Goal: Check status: Check status

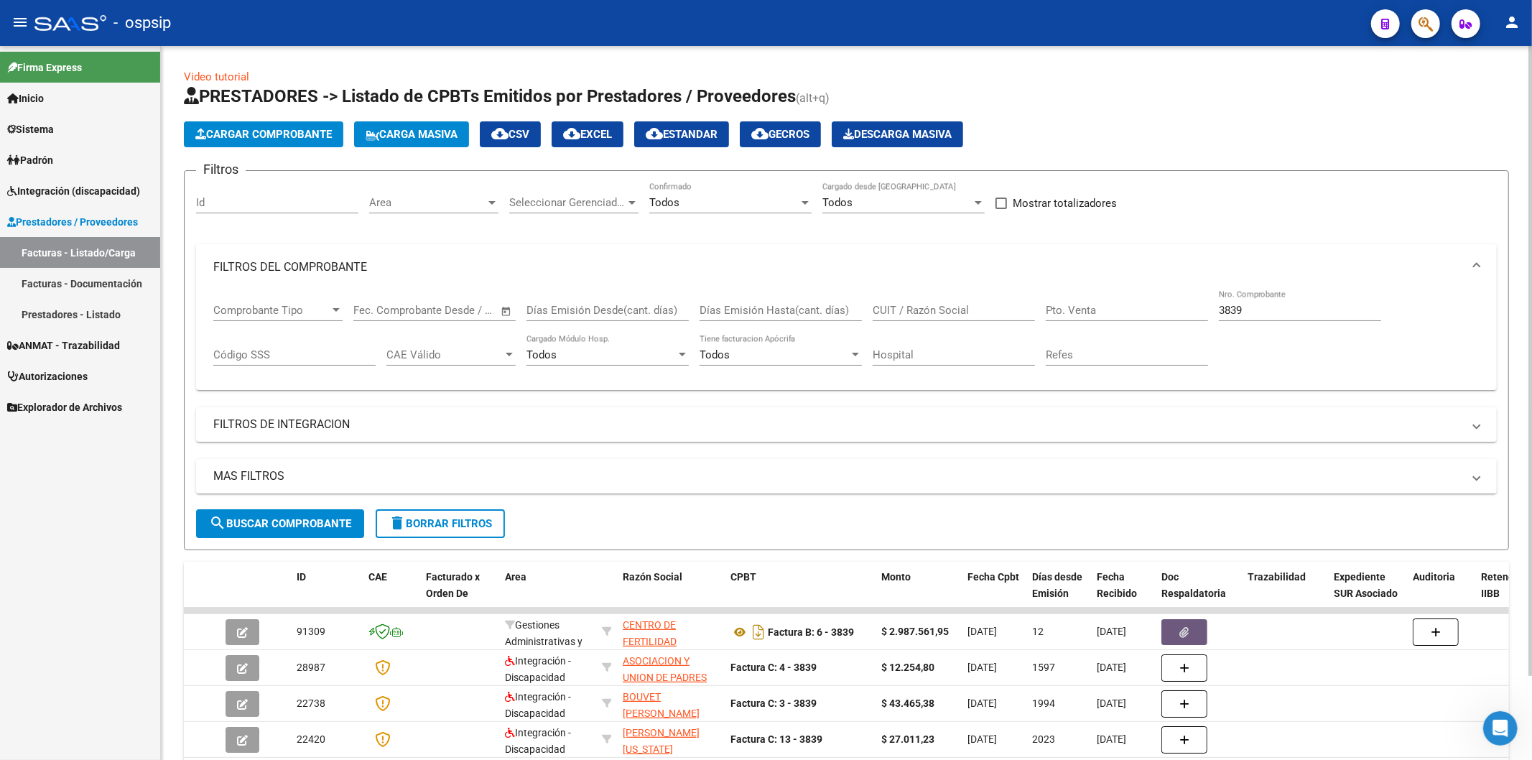
click at [1293, 309] on input "3839" at bounding box center [1300, 310] width 162 height 13
type input "3"
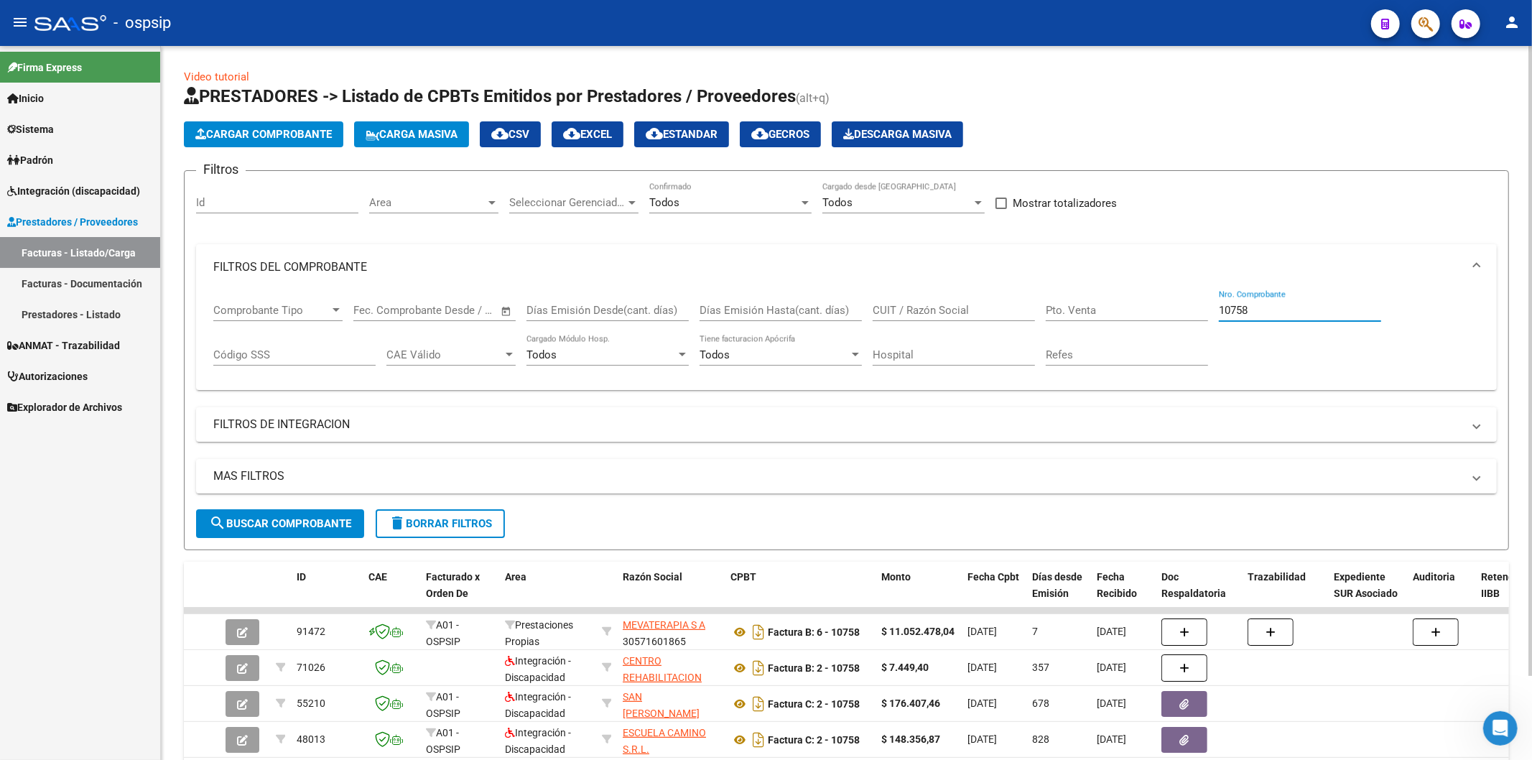
click at [1307, 310] on input "10758" at bounding box center [1300, 310] width 162 height 13
type input "1"
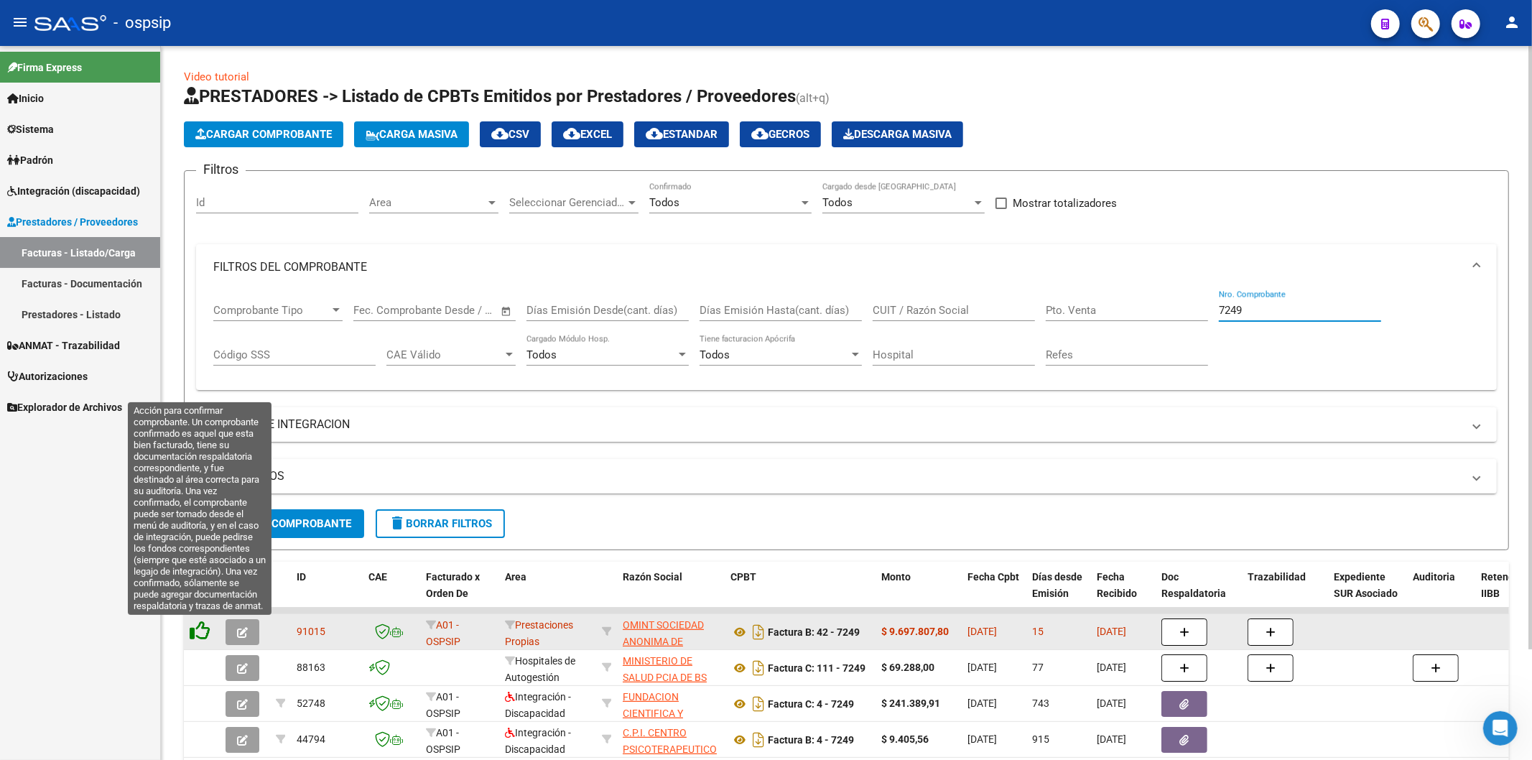
click at [201, 627] on icon at bounding box center [200, 630] width 20 height 20
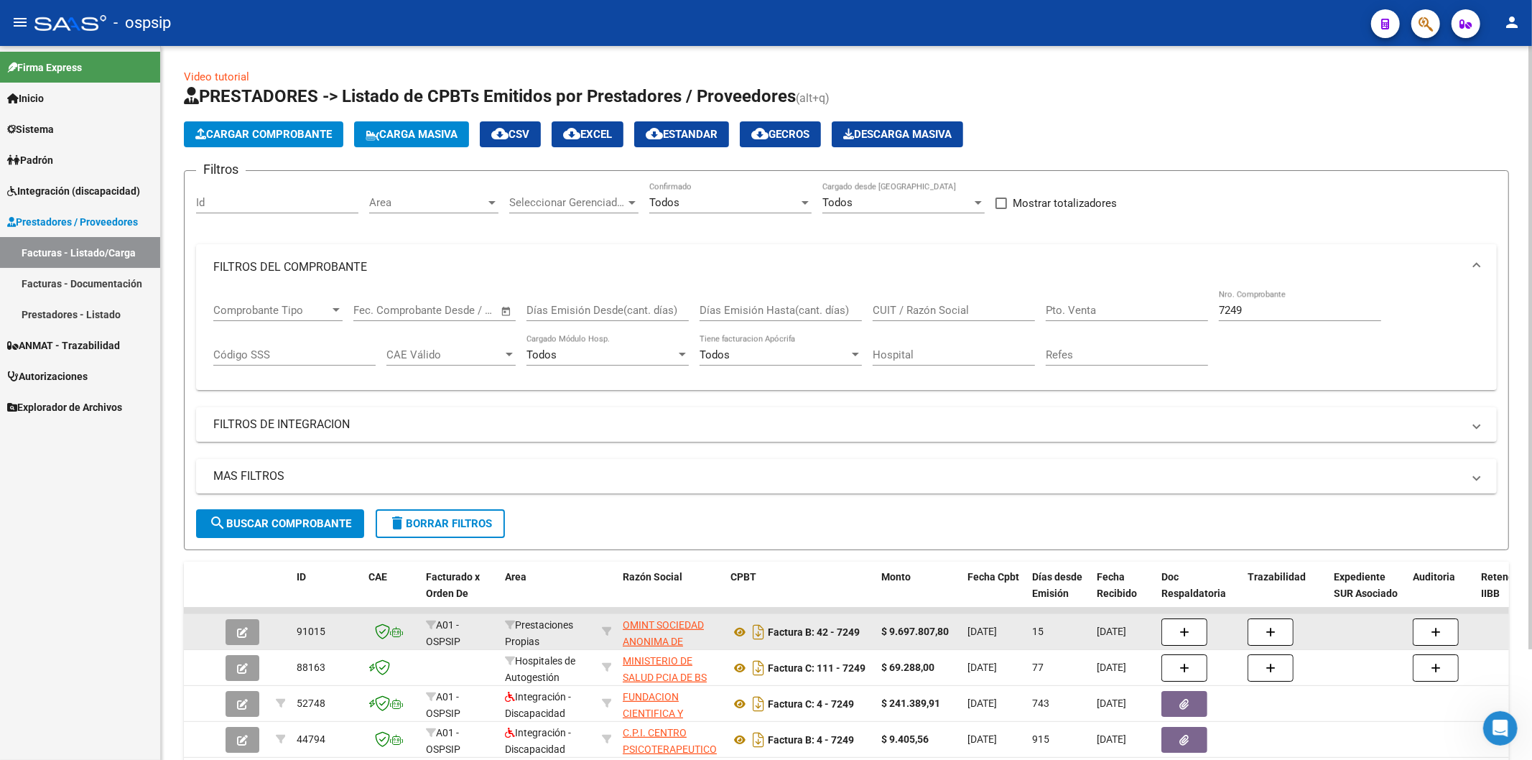
click at [1273, 303] on div "7249 Nro. Comprobante" at bounding box center [1300, 305] width 162 height 31
type input "7"
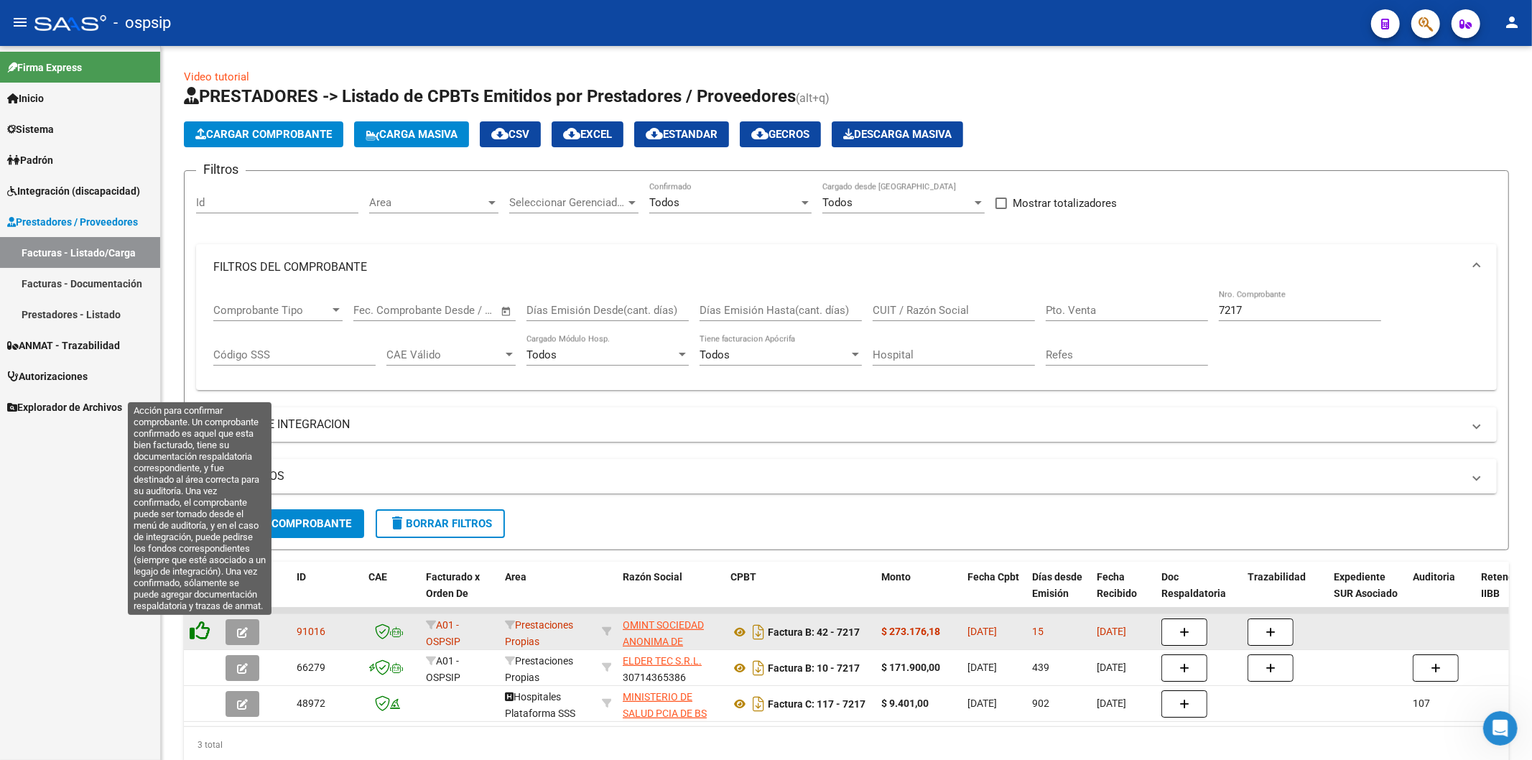
click at [200, 636] on icon at bounding box center [200, 630] width 20 height 20
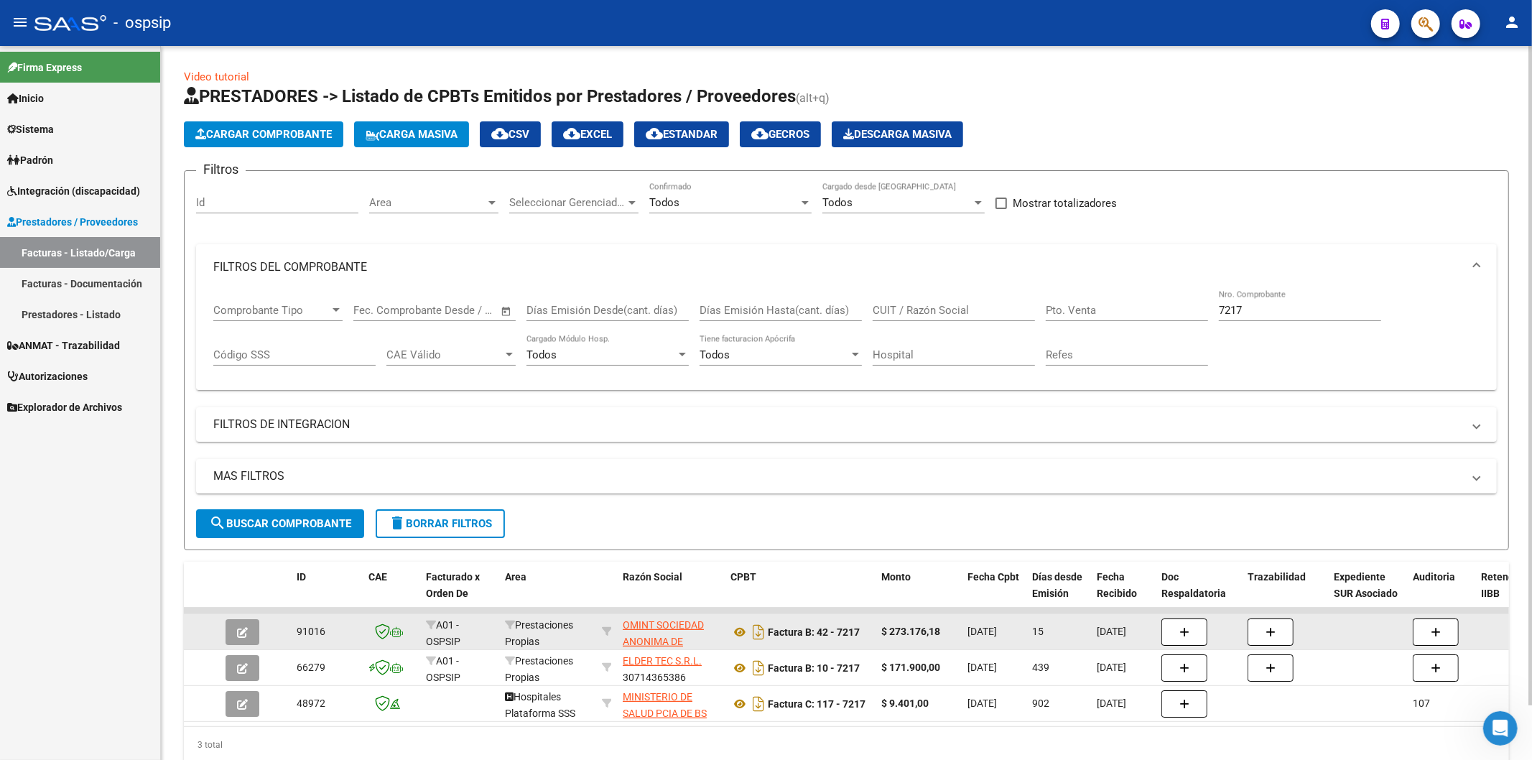
click at [1291, 307] on input "7217" at bounding box center [1300, 310] width 162 height 13
type input "7"
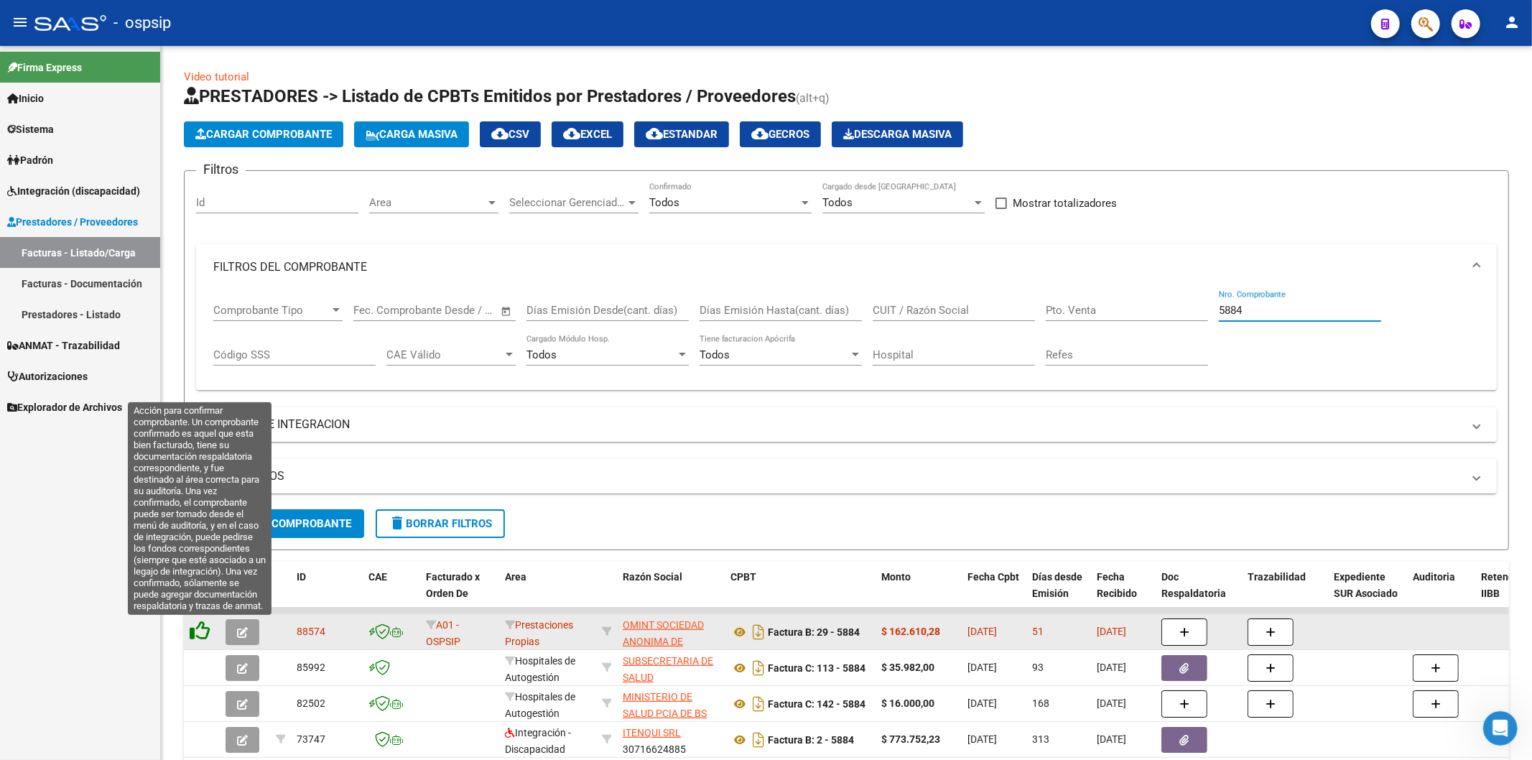
click at [203, 632] on icon at bounding box center [200, 630] width 20 height 20
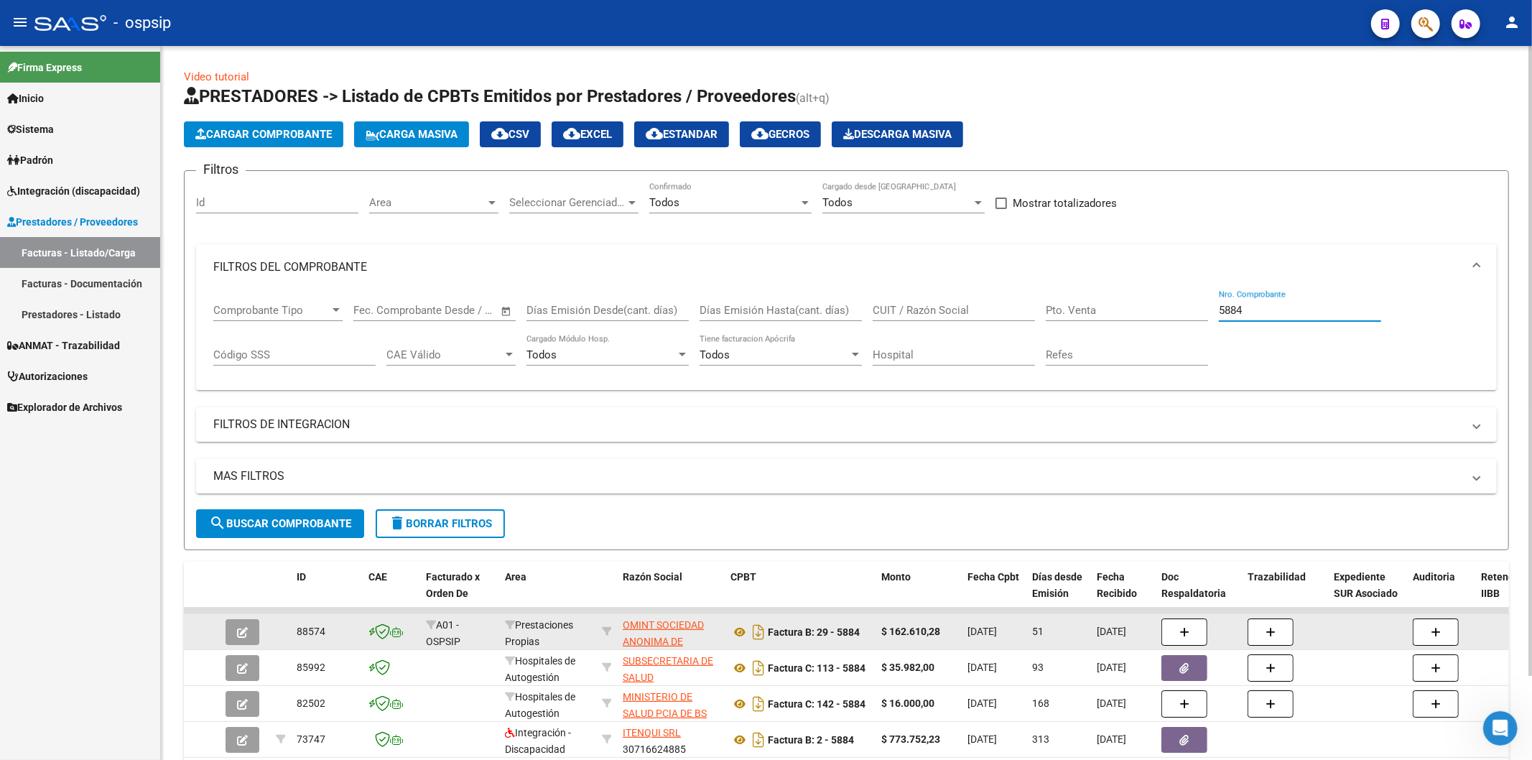
click at [1281, 311] on input "5884" at bounding box center [1300, 310] width 162 height 13
type input "5"
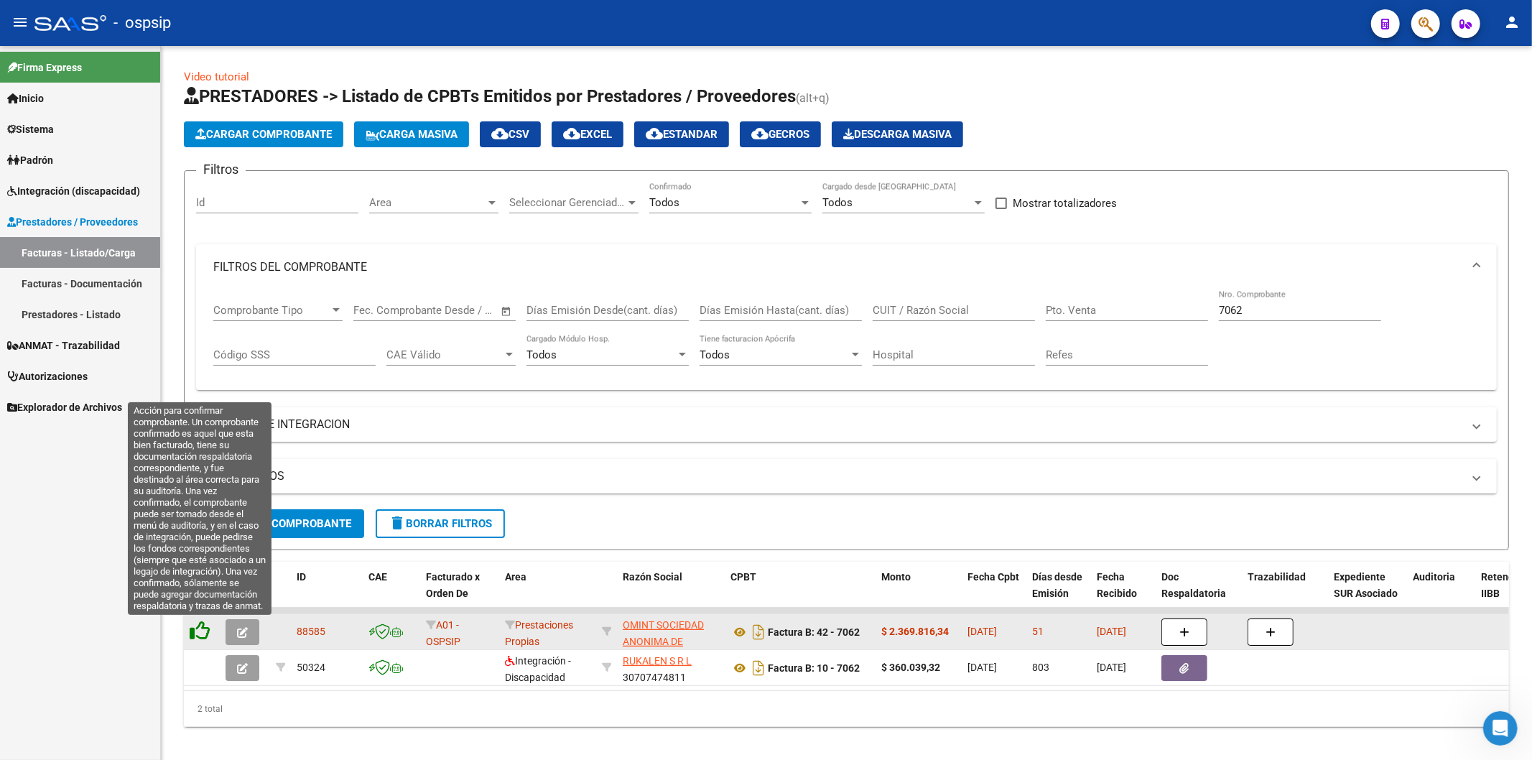
click at [203, 628] on icon at bounding box center [200, 630] width 20 height 20
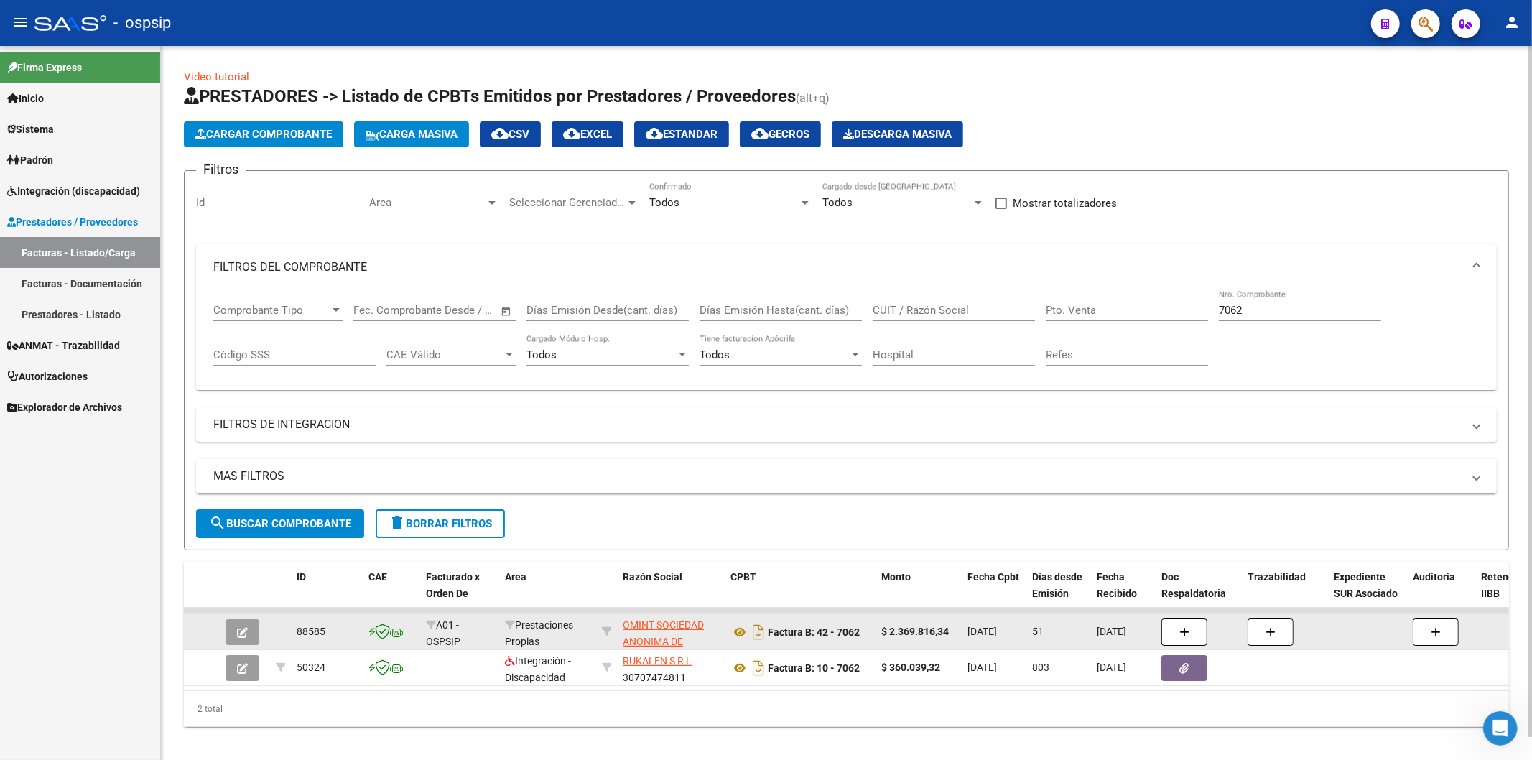
click at [1278, 310] on input "7062" at bounding box center [1300, 310] width 162 height 13
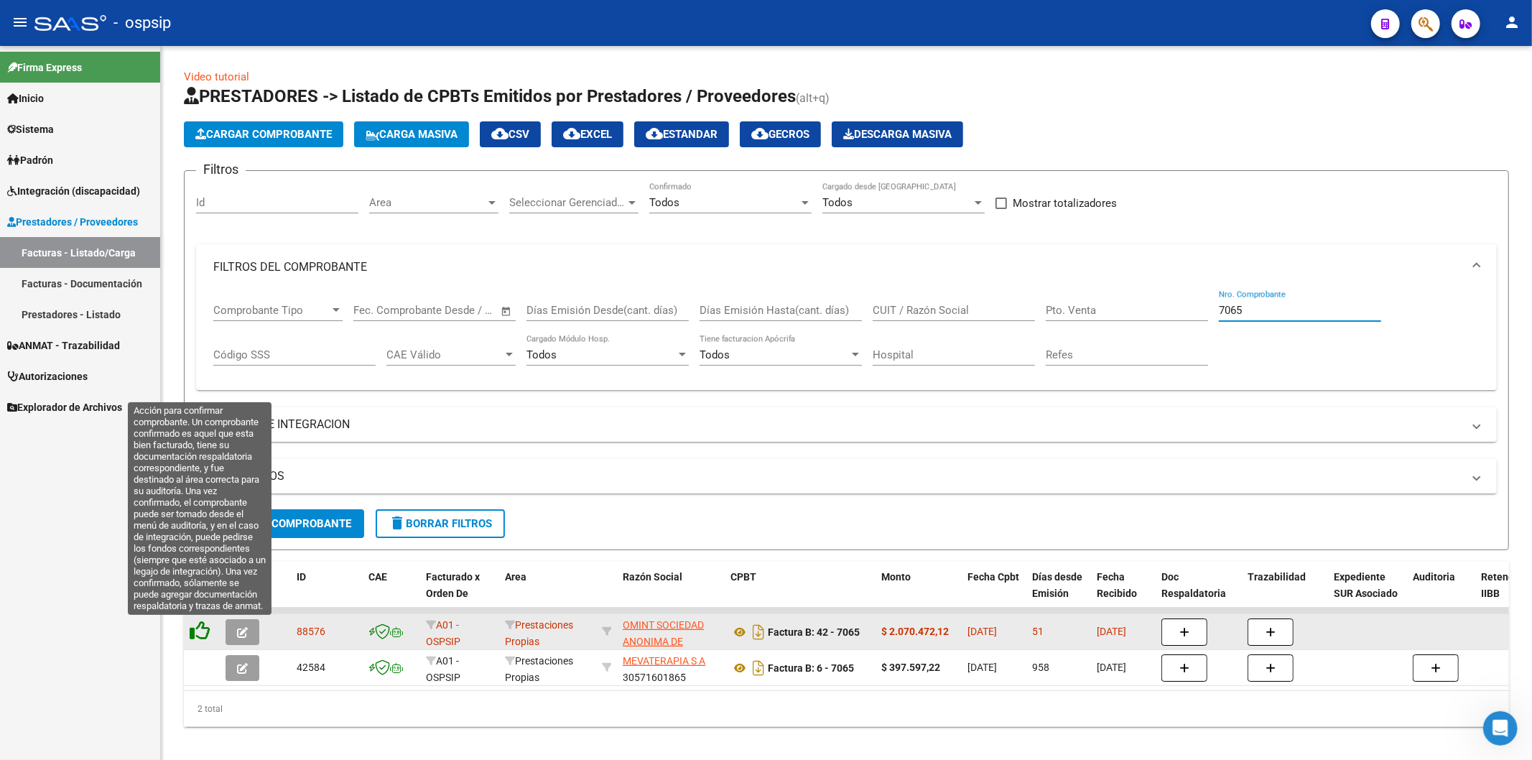
click at [203, 628] on icon at bounding box center [200, 630] width 20 height 20
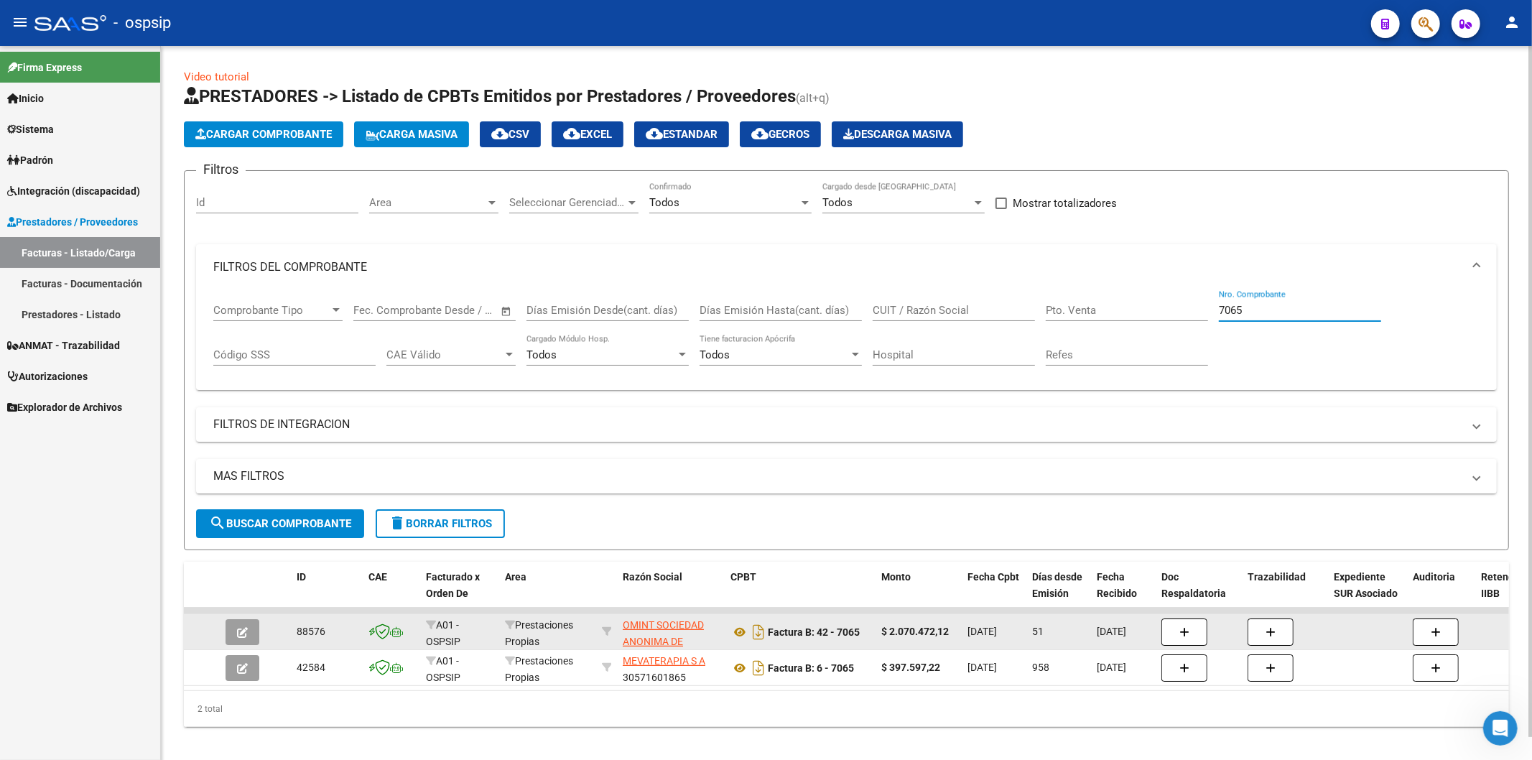
click at [1270, 313] on input "7065" at bounding box center [1300, 310] width 162 height 13
type input "7"
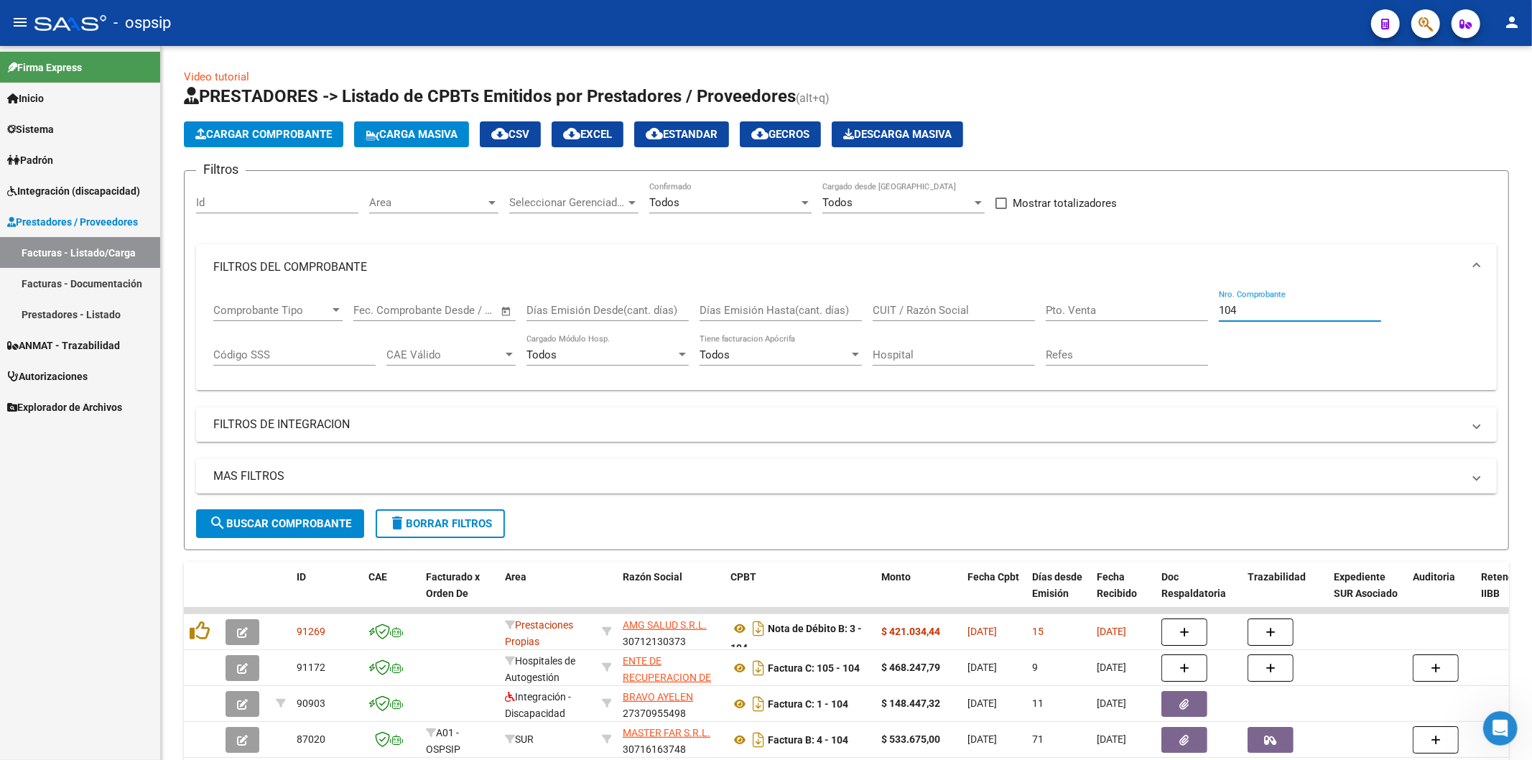
click at [1266, 313] on input "104" at bounding box center [1300, 310] width 162 height 13
type input "1"
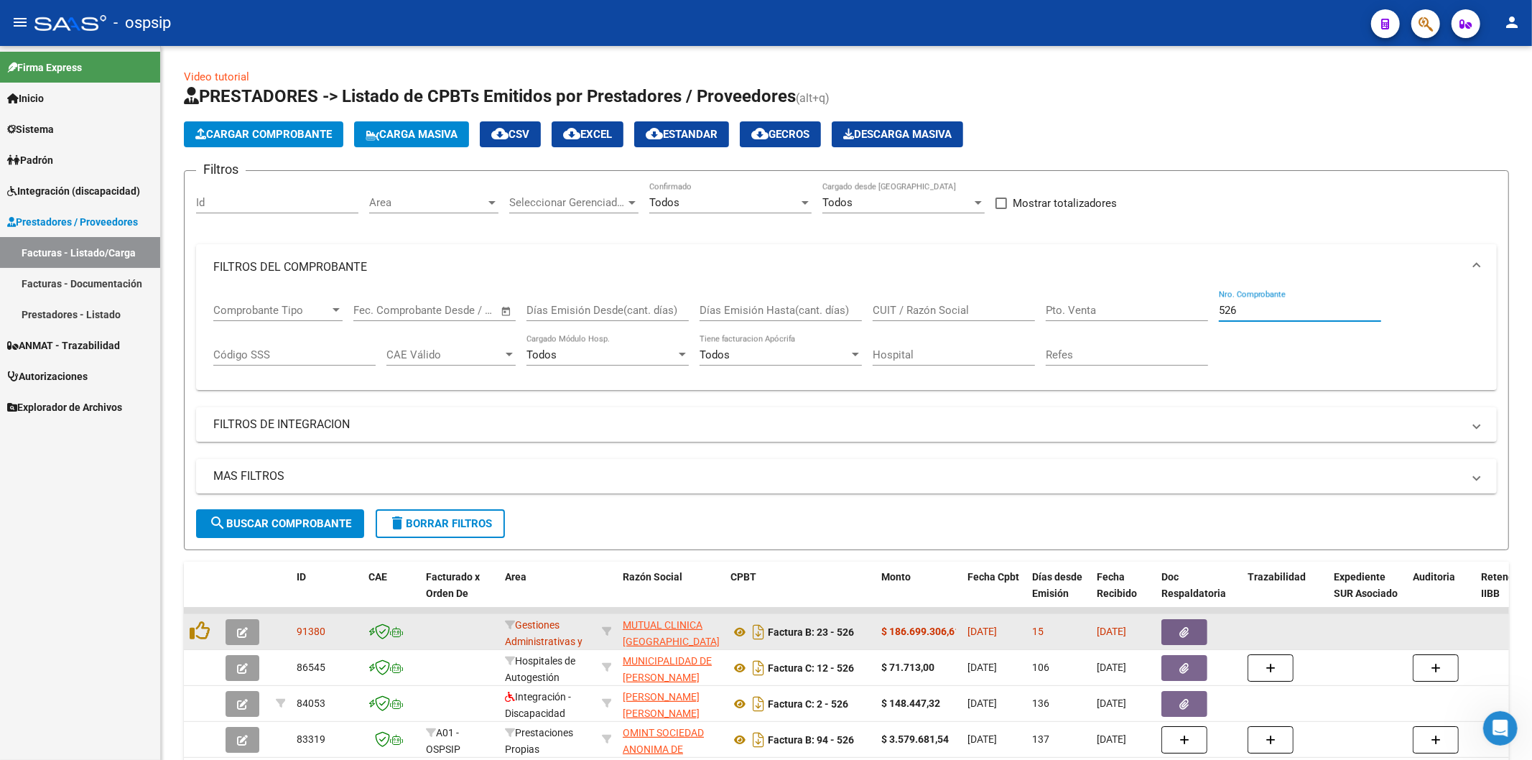
type input "526"
click at [1193, 634] on button "button" at bounding box center [1184, 632] width 46 height 26
click at [1176, 631] on button "button" at bounding box center [1184, 632] width 46 height 26
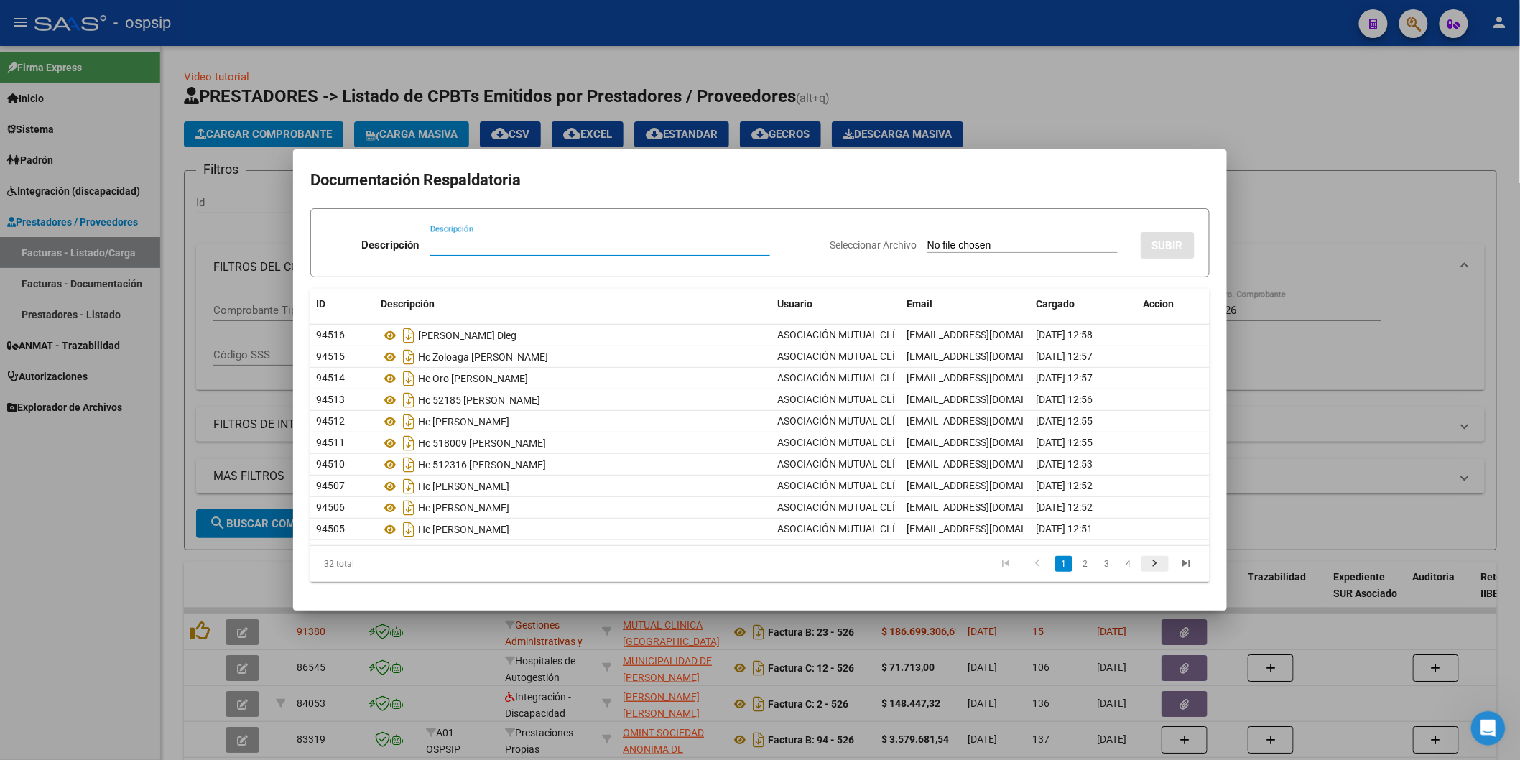
click at [1154, 558] on icon "go to next page" at bounding box center [1154, 565] width 19 height 17
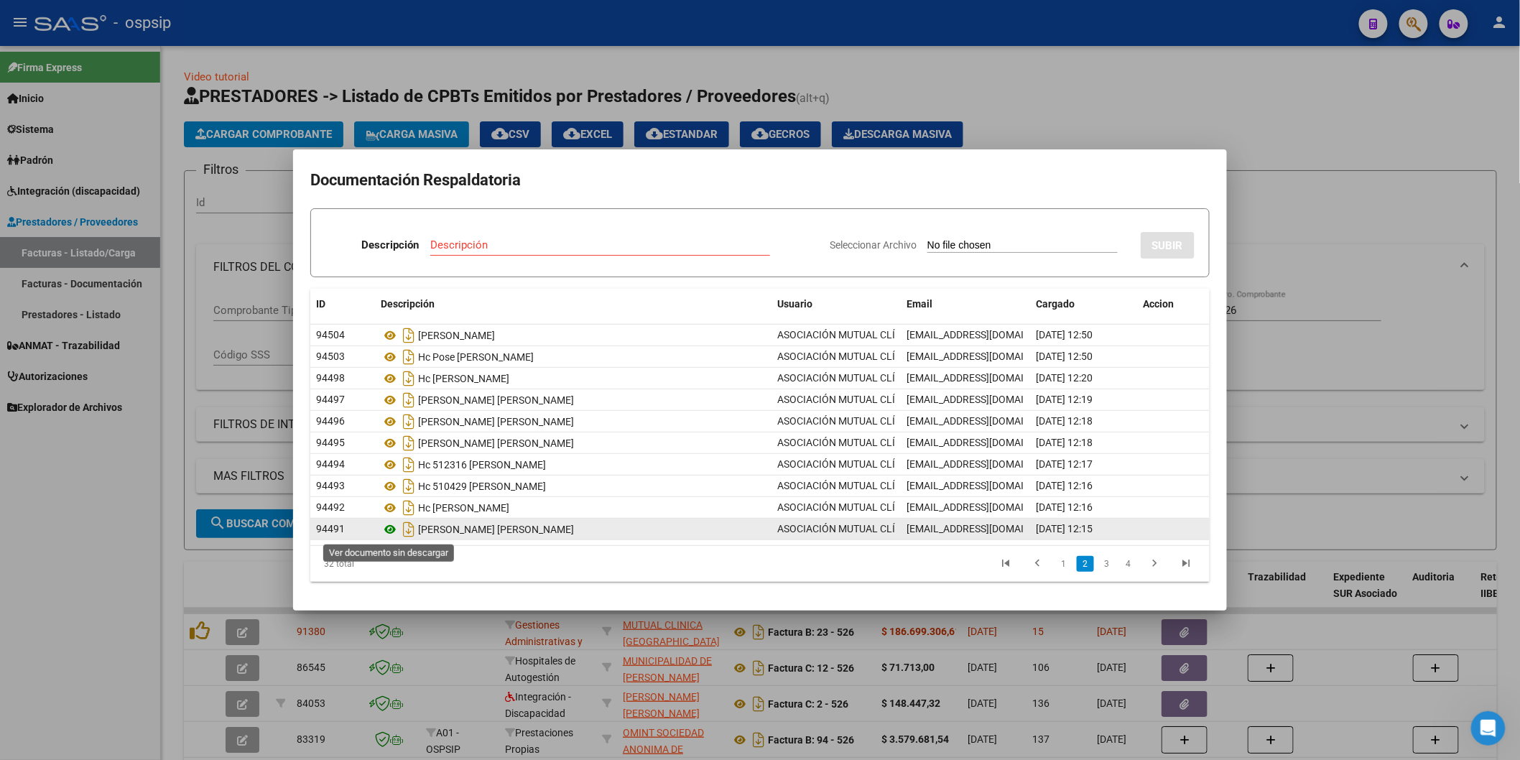
click at [388, 528] on icon at bounding box center [390, 529] width 19 height 17
